Goal: Information Seeking & Learning: Learn about a topic

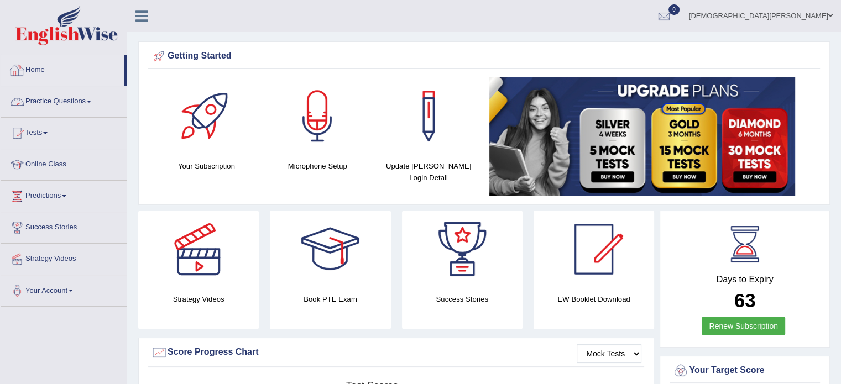
click at [84, 98] on link "Practice Questions" at bounding box center [64, 100] width 126 height 28
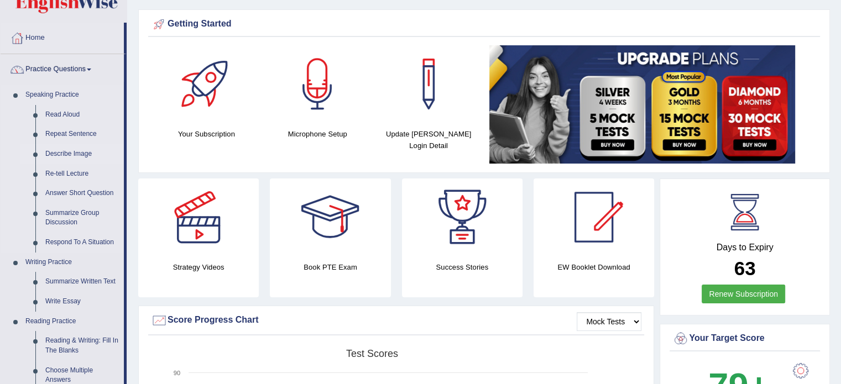
scroll to position [31, 0]
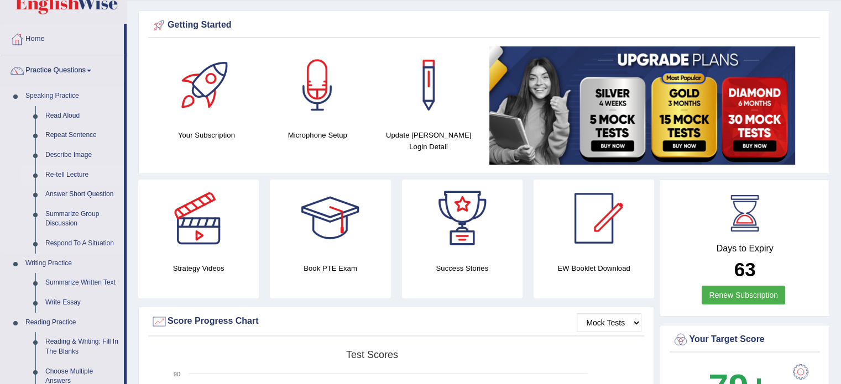
click at [63, 171] on link "Re-tell Lecture" at bounding box center [81, 175] width 83 height 20
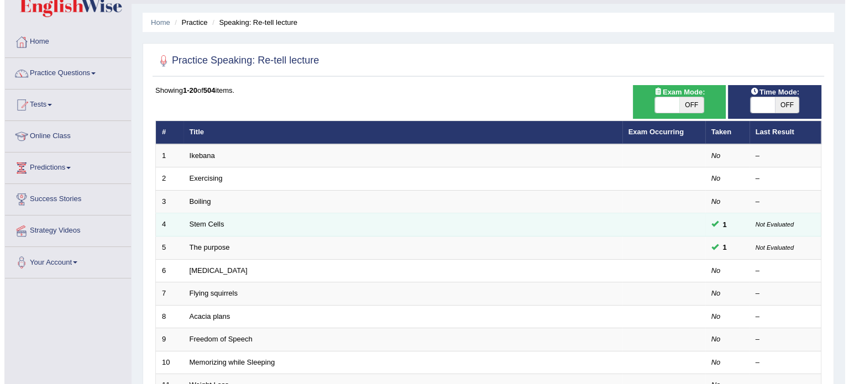
scroll to position [29, 0]
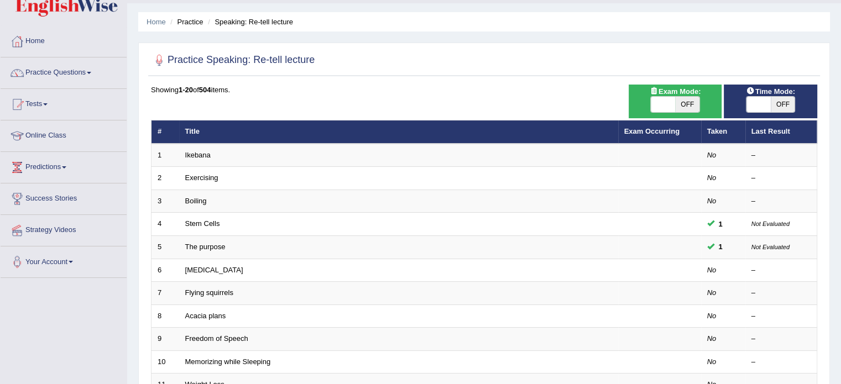
click at [660, 103] on span at bounding box center [663, 104] width 24 height 15
checkbox input "true"
